Goal: Task Accomplishment & Management: Manage account settings

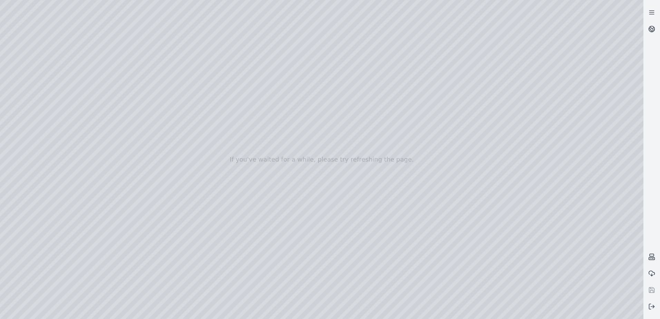
drag, startPoint x: 290, startPoint y: 181, endPoint x: 302, endPoint y: 191, distance: 15.0
drag, startPoint x: 555, startPoint y: 196, endPoint x: 604, endPoint y: 200, distance: 48.9
click at [604, 200] on div at bounding box center [322, 159] width 644 height 319
click at [651, 308] on icon at bounding box center [651, 306] width 7 height 7
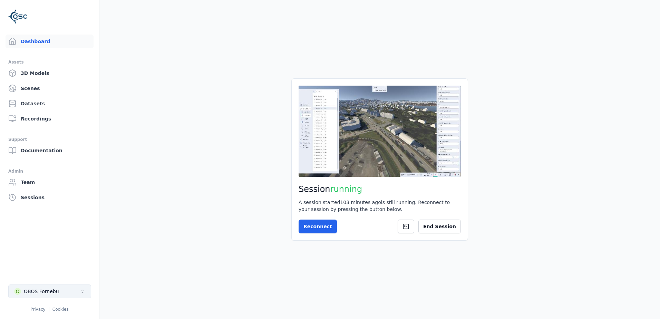
click at [83, 290] on icon "Select a workspace" at bounding box center [83, 292] width 6 height 6
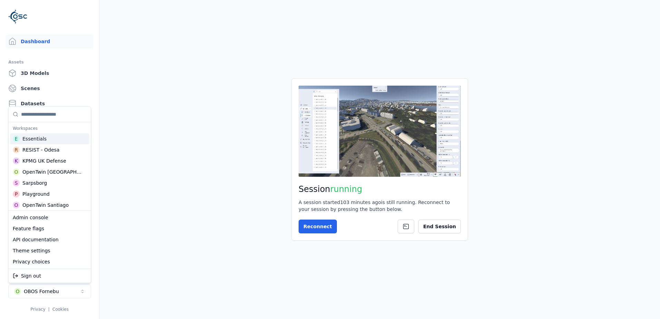
click at [50, 114] on input "Suggestions" at bounding box center [54, 114] width 66 height 15
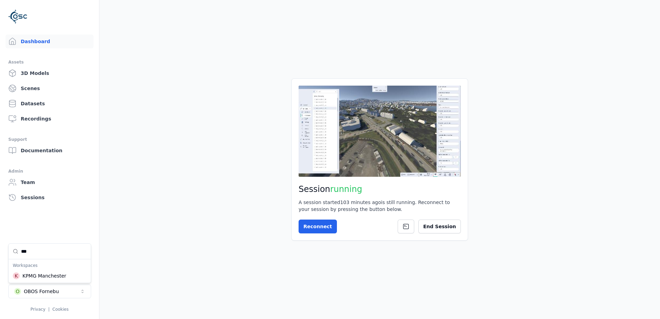
type input "***"
click at [75, 298] on html "Dashboard Assets 3D Models Scenes Datasets Recordings Support Documentation Adm…" at bounding box center [330, 159] width 660 height 319
click at [71, 292] on button "O OBOS Fornebu" at bounding box center [49, 291] width 83 height 14
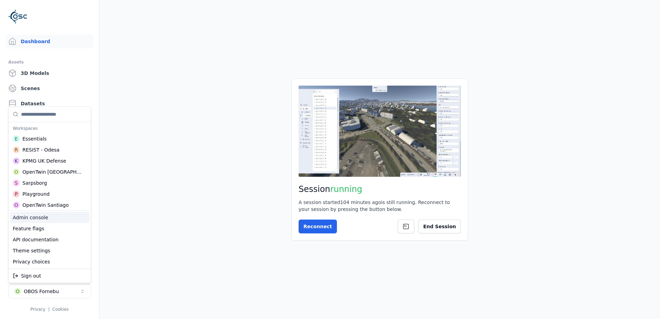
click at [48, 219] on div "Admin console" at bounding box center [49, 217] width 79 height 11
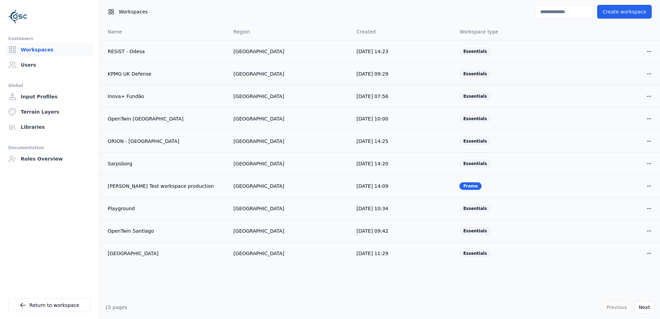
click at [558, 5] on input at bounding box center [564, 12] width 57 height 14
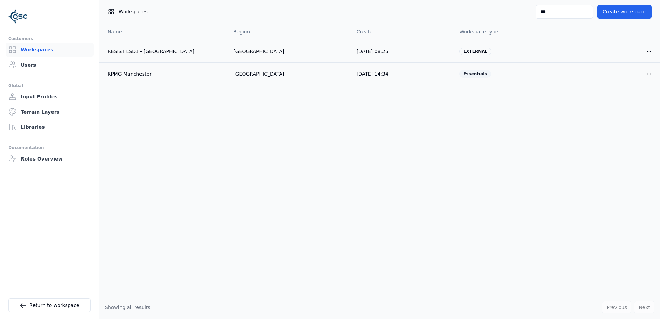
type input "***"
